Goal: Check status

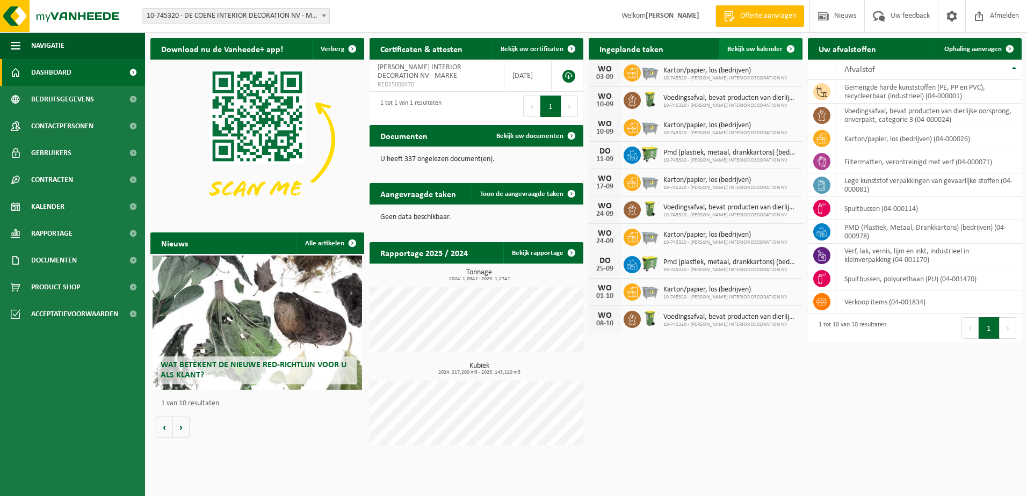
click at [789, 49] on span at bounding box center [790, 48] width 21 height 21
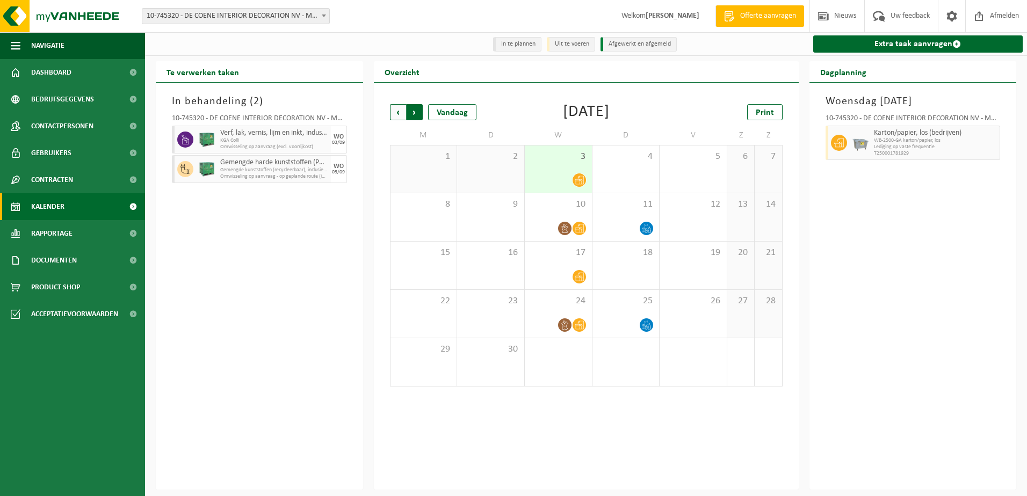
click at [397, 111] on span "Vorige" at bounding box center [398, 112] width 16 height 16
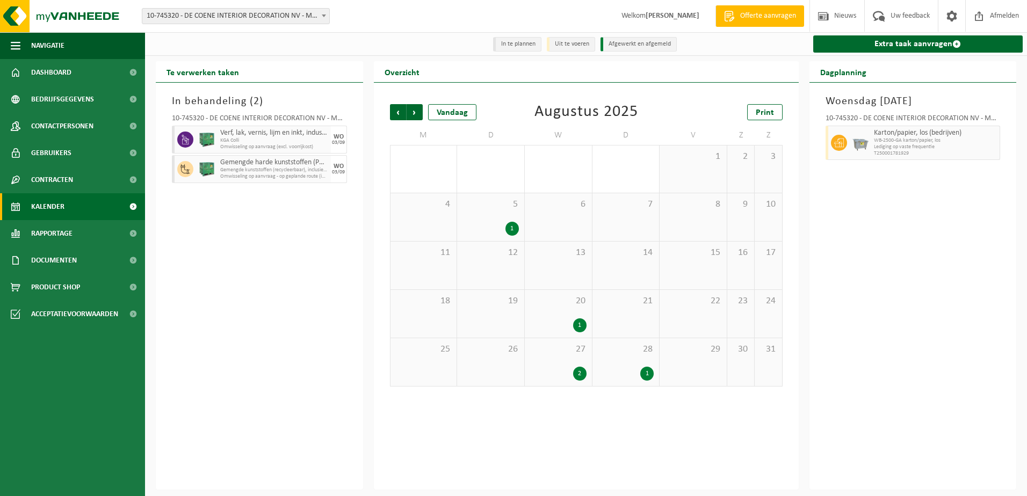
click at [511, 229] on div "1" at bounding box center [511, 229] width 13 height 14
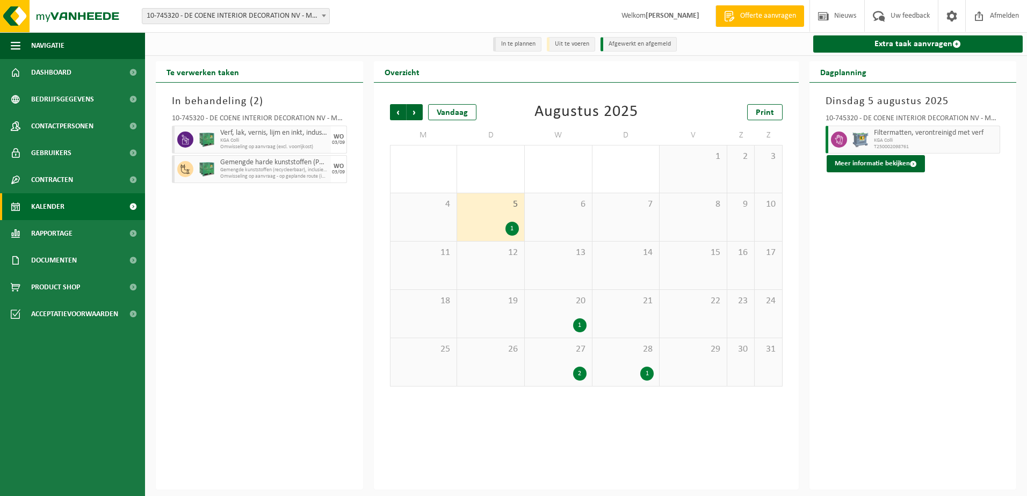
click at [578, 276] on div "13" at bounding box center [558, 266] width 67 height 48
